Goal: Transaction & Acquisition: Purchase product/service

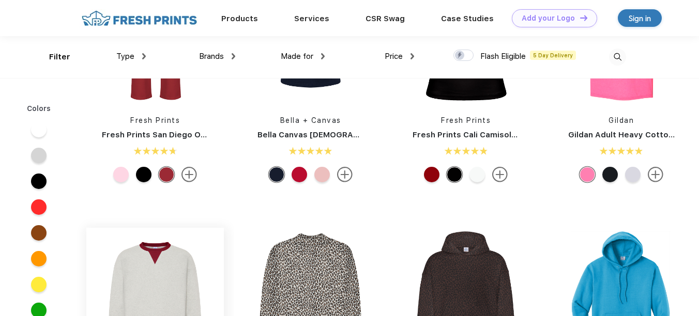
scroll to position [456, 0]
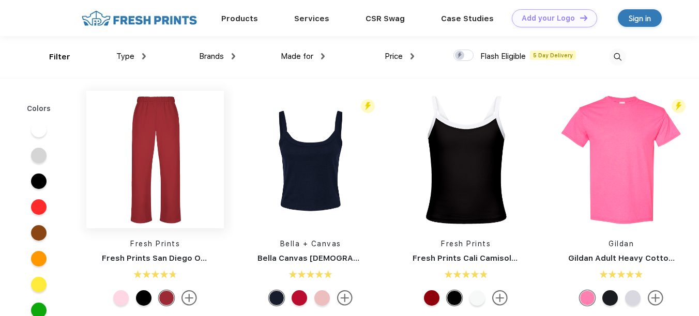
click at [165, 163] on img at bounding box center [155, 160] width 138 height 138
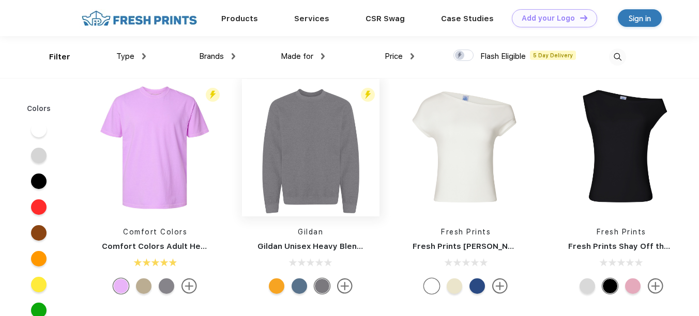
scroll to position [206, 0]
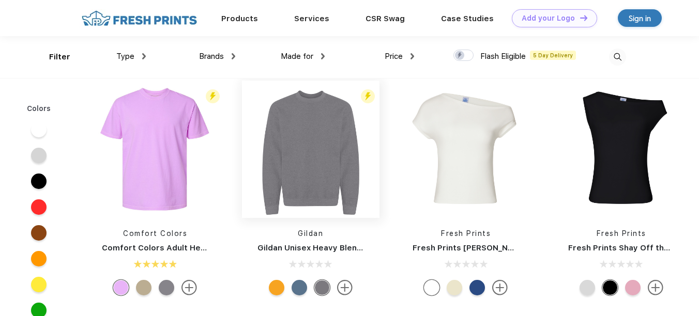
click at [300, 154] on img at bounding box center [311, 150] width 138 height 138
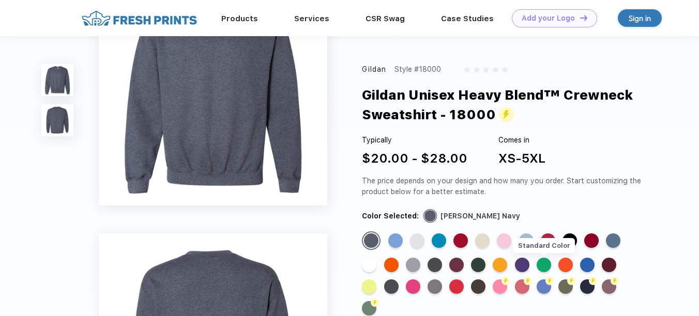
scroll to position [51, 0]
click at [521, 237] on div "Standard Color" at bounding box center [526, 241] width 14 height 14
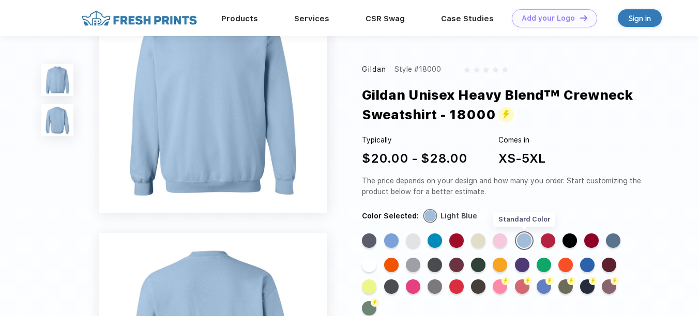
scroll to position [0, 0]
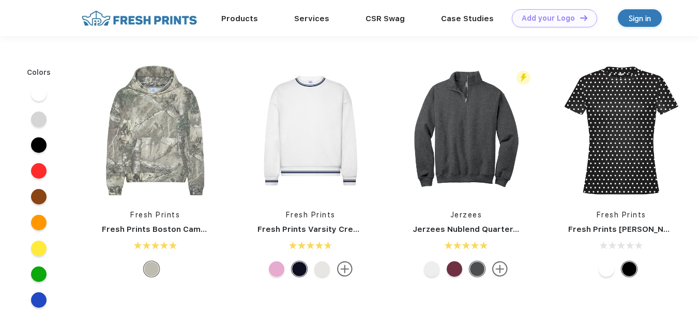
scroll to position [206, 0]
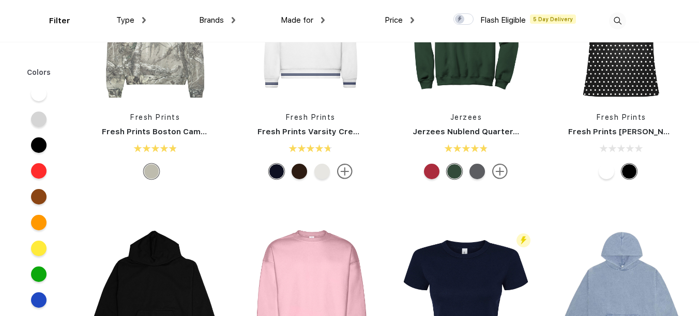
scroll to position [1332, 0]
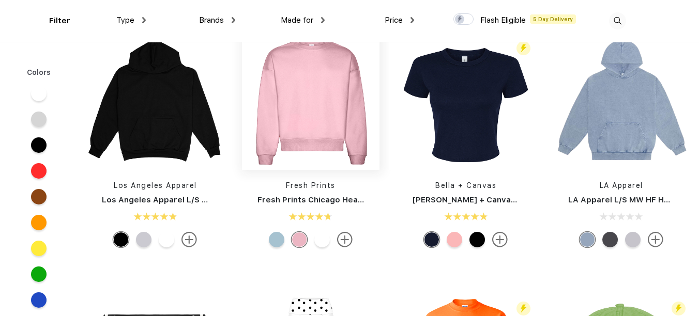
click at [307, 123] on img at bounding box center [311, 102] width 138 height 138
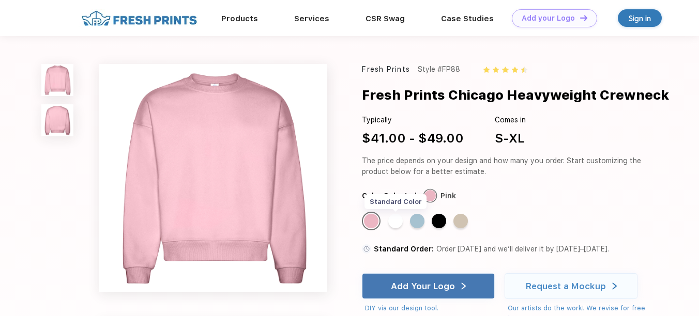
click at [393, 220] on div "Standard Color" at bounding box center [395, 221] width 14 height 14
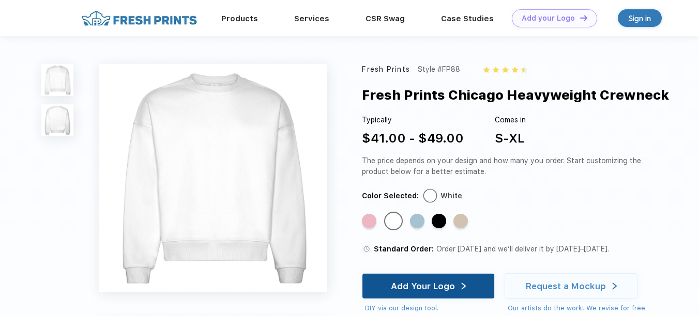
click at [437, 281] on div "Add Your Logo" at bounding box center [428, 286] width 75 height 25
